Goal: Information Seeking & Learning: Learn about a topic

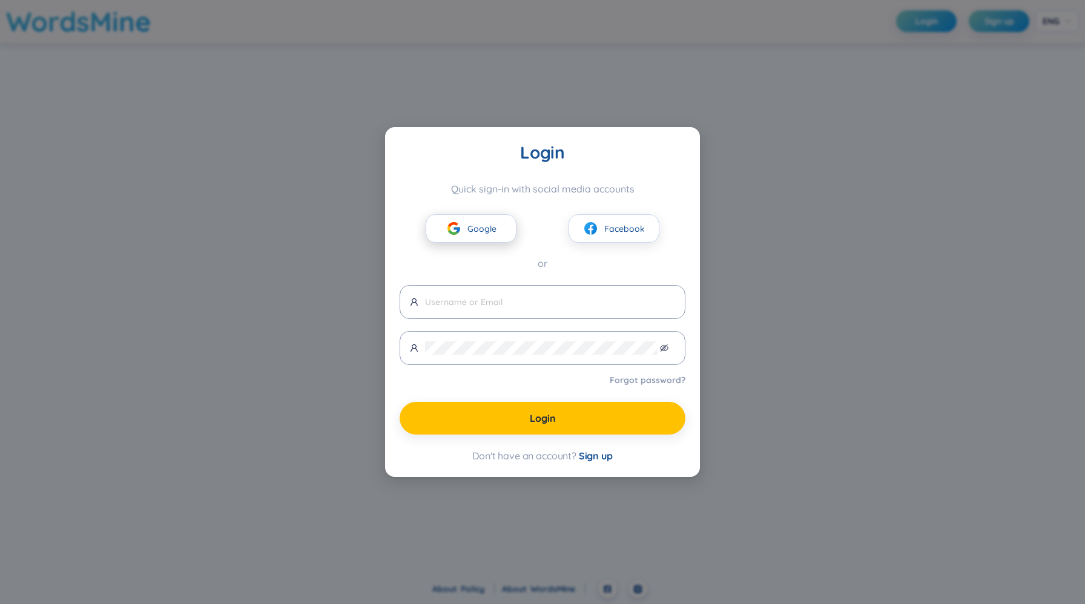
click at [487, 231] on span "Google" at bounding box center [481, 228] width 29 height 13
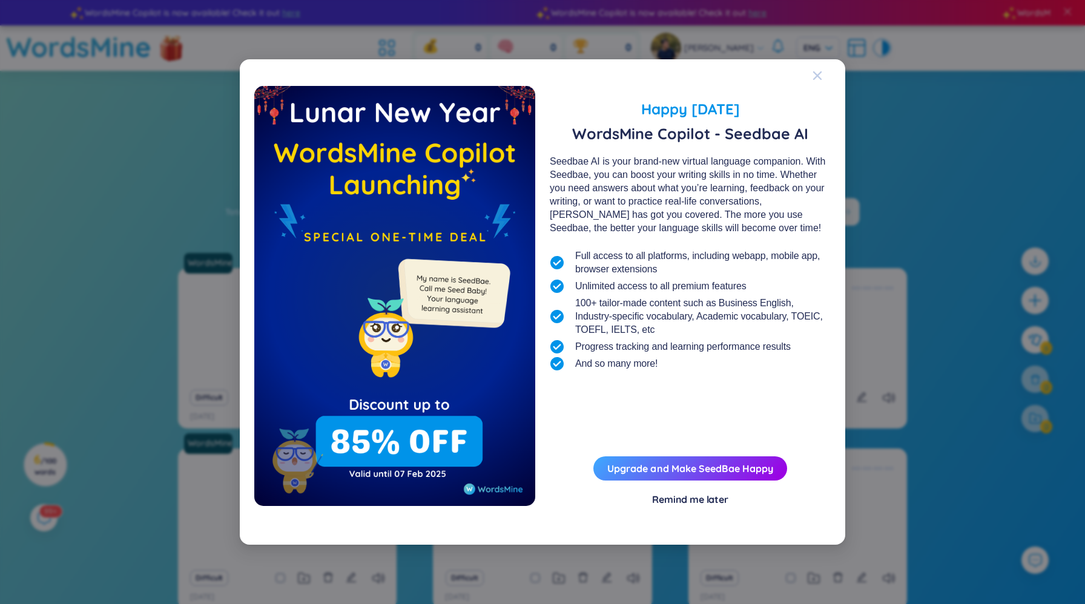
click at [822, 72] on span "Close" at bounding box center [829, 75] width 33 height 33
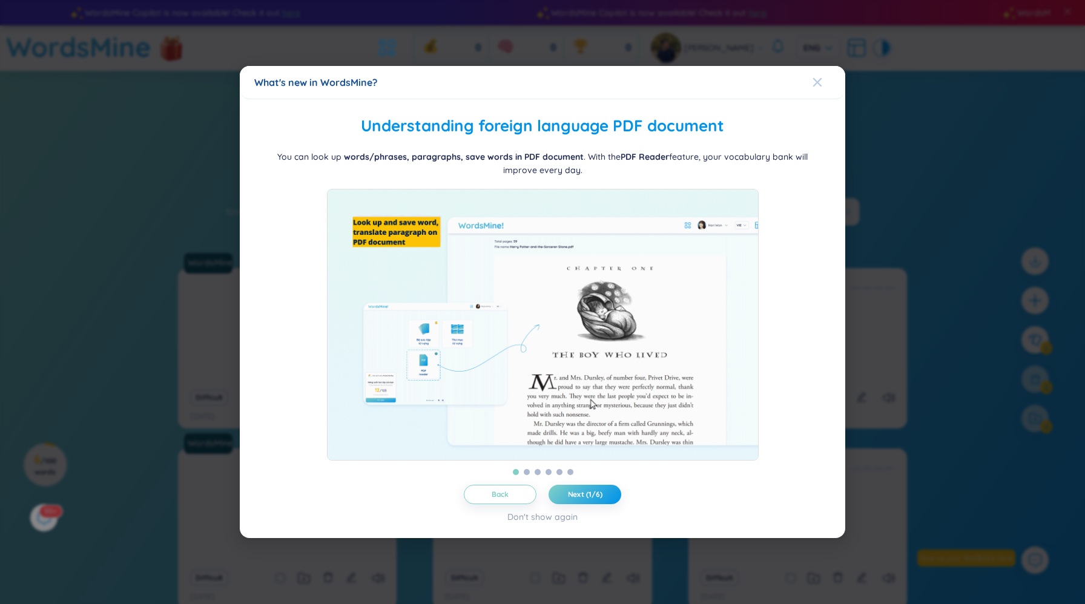
click at [818, 78] on icon "Close" at bounding box center [818, 83] width 10 height 10
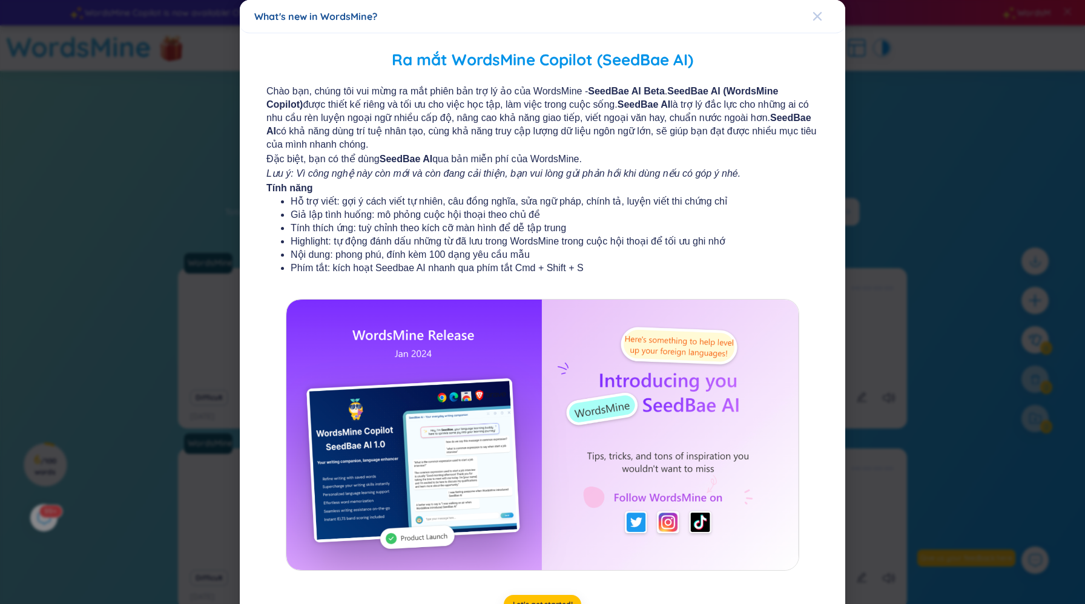
click at [819, 18] on icon "Close" at bounding box center [817, 16] width 8 height 8
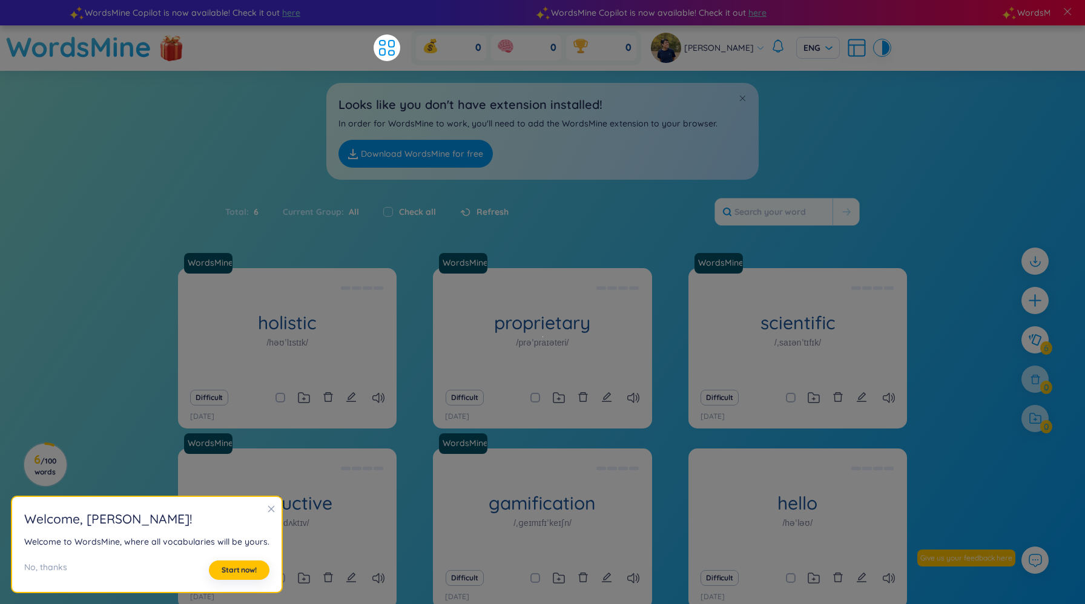
click at [571, 226] on div "Total : 6 Current Group : All Check all Refresh" at bounding box center [543, 218] width 756 height 52
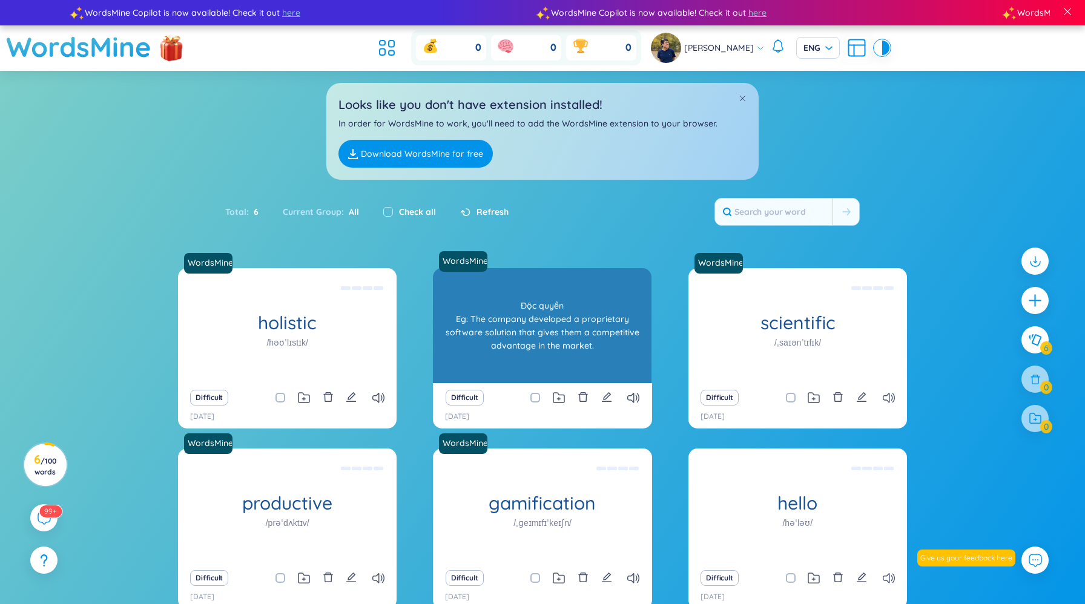
click at [546, 315] on div "Độc quyền Eg: The company developed a proprietary software solution that gives …" at bounding box center [542, 325] width 206 height 109
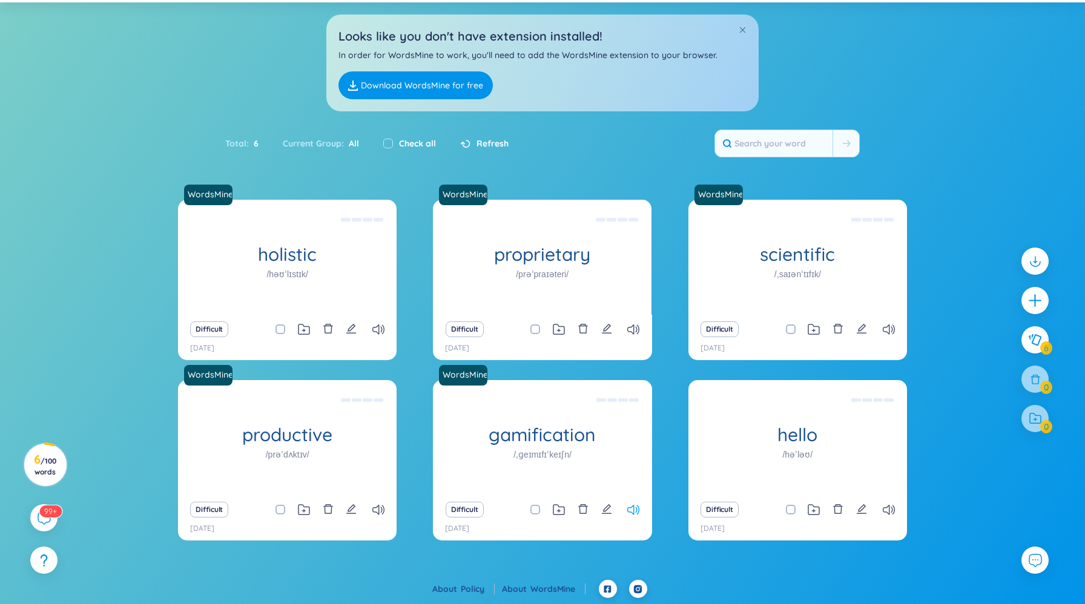
click at [636, 513] on icon at bounding box center [633, 510] width 12 height 10
click at [630, 508] on icon at bounding box center [633, 510] width 12 height 10
click at [887, 514] on icon at bounding box center [889, 510] width 12 height 10
click at [890, 326] on icon at bounding box center [889, 330] width 12 height 10
click at [894, 331] on icon at bounding box center [889, 330] width 12 height 10
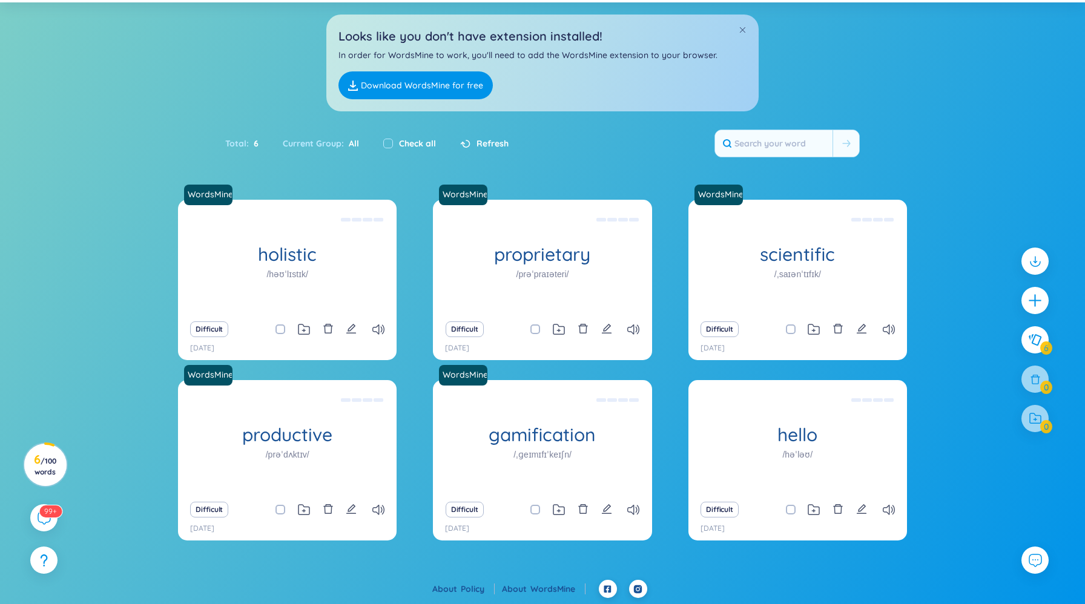
click at [378, 324] on div "Difficult" at bounding box center [287, 329] width 206 height 17
